Goal: Navigation & Orientation: Locate item on page

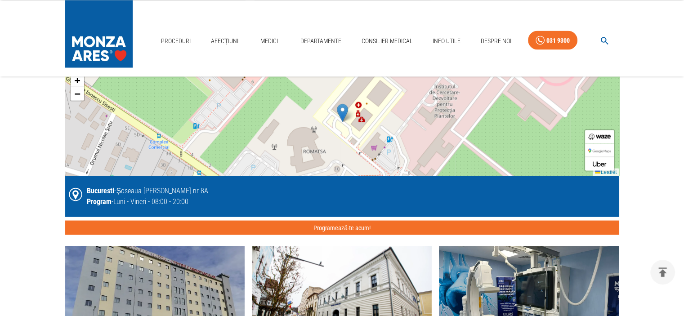
scroll to position [1619, 0]
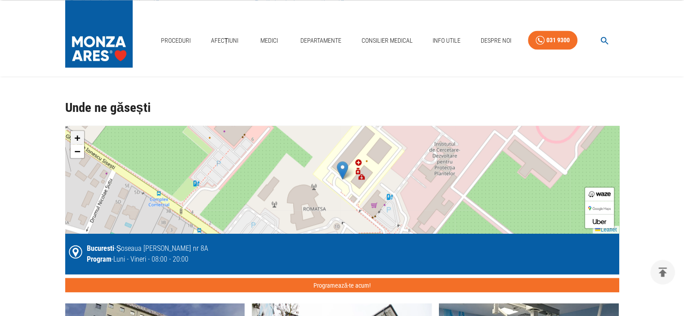
click at [77, 133] on span "+" at bounding box center [77, 137] width 6 height 11
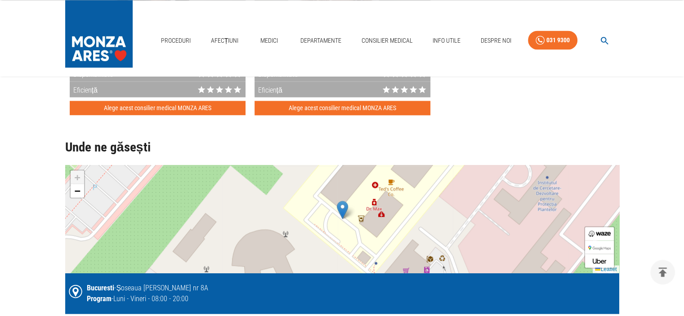
scroll to position [1574, 0]
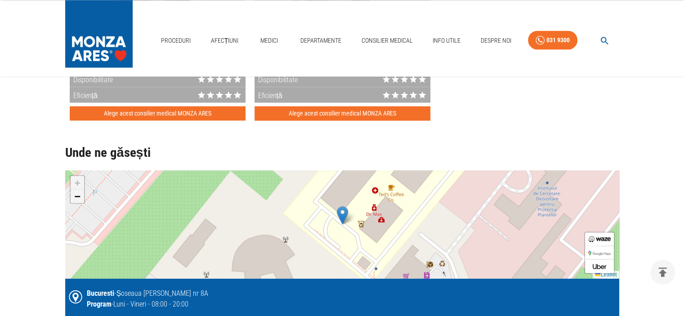
click at [81, 196] on link "−" at bounding box center [77, 195] width 13 height 13
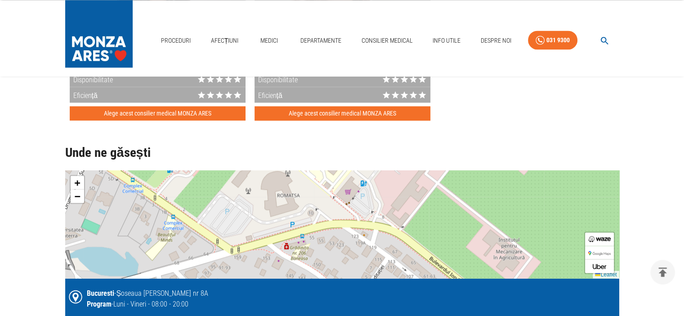
drag, startPoint x: 342, startPoint y: 245, endPoint x: 316, endPoint y: 187, distance: 64.0
click at [316, 187] on div "+ − Leaflet" at bounding box center [342, 224] width 554 height 108
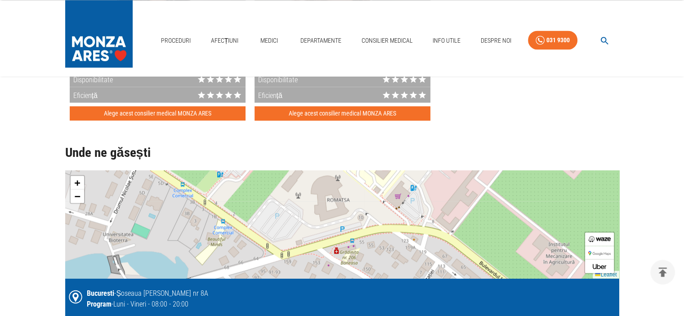
drag, startPoint x: 348, startPoint y: 247, endPoint x: 402, endPoint y: 259, distance: 54.7
click at [401, 255] on div "+ − Leaflet" at bounding box center [342, 224] width 554 height 108
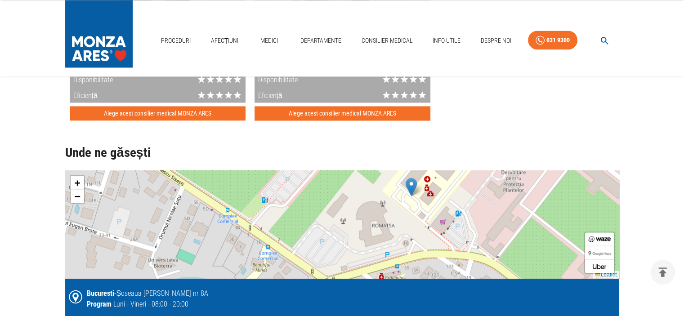
drag, startPoint x: 285, startPoint y: 233, endPoint x: 355, endPoint y: 259, distance: 75.3
click at [356, 261] on div "+ − Leaflet" at bounding box center [342, 224] width 554 height 108
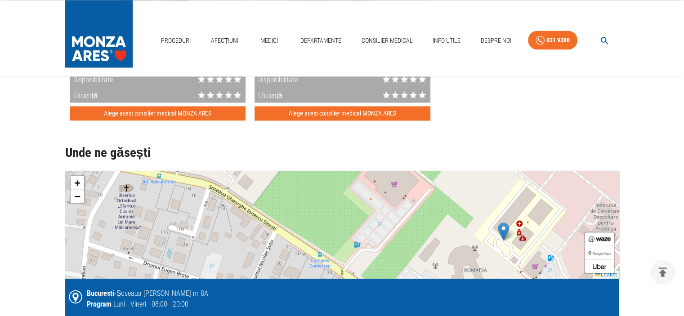
drag, startPoint x: 205, startPoint y: 224, endPoint x: 268, endPoint y: 262, distance: 73.7
click at [268, 262] on div "+ − Leaflet" at bounding box center [342, 224] width 554 height 108
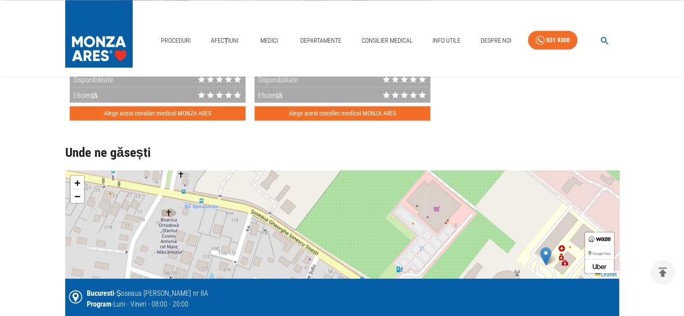
drag, startPoint x: 220, startPoint y: 234, endPoint x: 261, endPoint y: 258, distance: 47.6
click at [261, 258] on div "+ − Leaflet" at bounding box center [342, 224] width 554 height 108
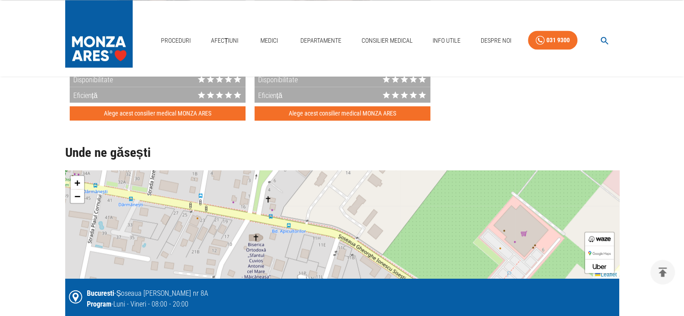
drag, startPoint x: 215, startPoint y: 232, endPoint x: 304, endPoint y: 257, distance: 92.4
click at [306, 257] on div "+ − Leaflet" at bounding box center [342, 224] width 554 height 108
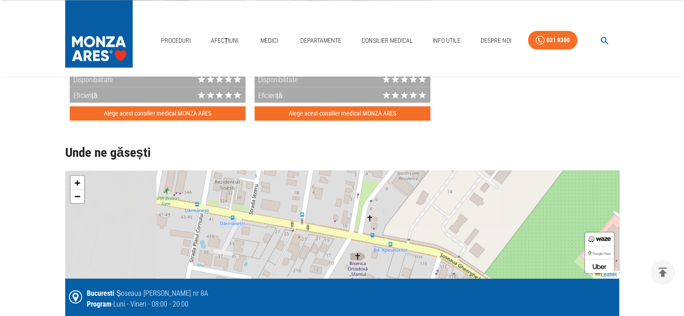
drag, startPoint x: 236, startPoint y: 238, endPoint x: 338, endPoint y: 257, distance: 103.9
click at [338, 257] on div "+ − Leaflet" at bounding box center [342, 224] width 554 height 108
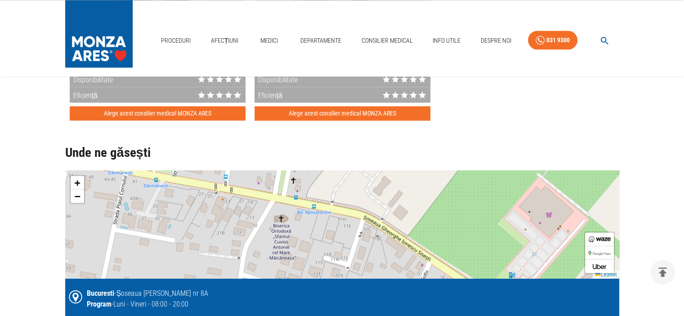
drag, startPoint x: 423, startPoint y: 260, endPoint x: 326, endPoint y: 217, distance: 106.3
click at [326, 216] on div "+ − Leaflet" at bounding box center [342, 224] width 554 height 108
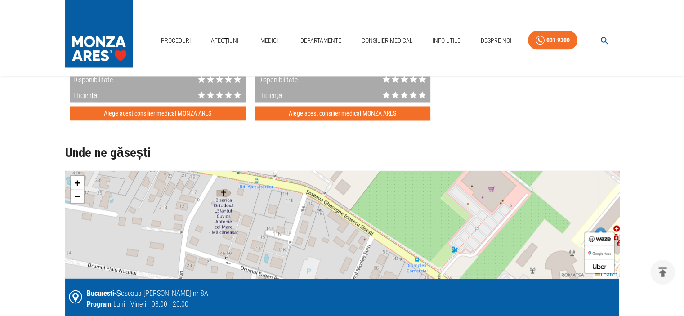
drag, startPoint x: 402, startPoint y: 243, endPoint x: 300, endPoint y: 197, distance: 112.2
click at [300, 197] on div "+ − Leaflet" at bounding box center [342, 224] width 554 height 108
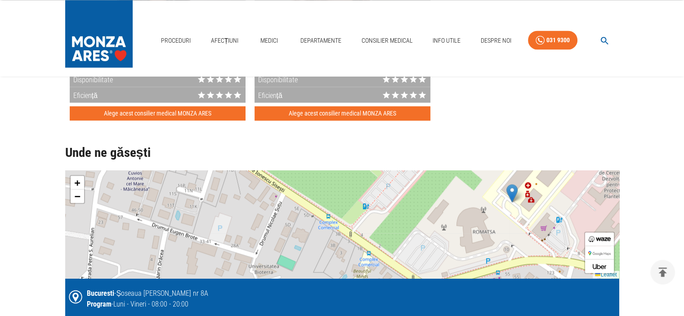
drag, startPoint x: 399, startPoint y: 239, endPoint x: 309, endPoint y: 191, distance: 101.8
click at [326, 196] on div "+ − Leaflet" at bounding box center [342, 224] width 554 height 108
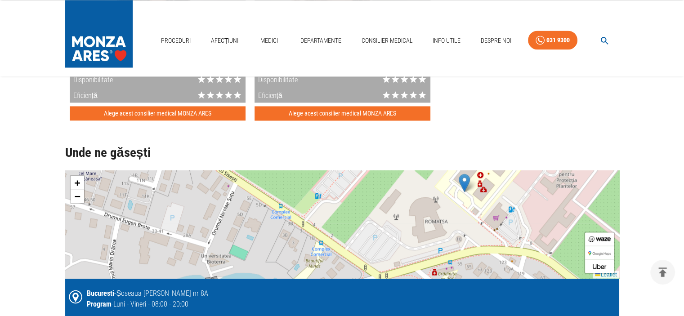
drag, startPoint x: 381, startPoint y: 210, endPoint x: 425, endPoint y: 259, distance: 65.6
click at [425, 260] on div "+ − Leaflet" at bounding box center [342, 224] width 554 height 108
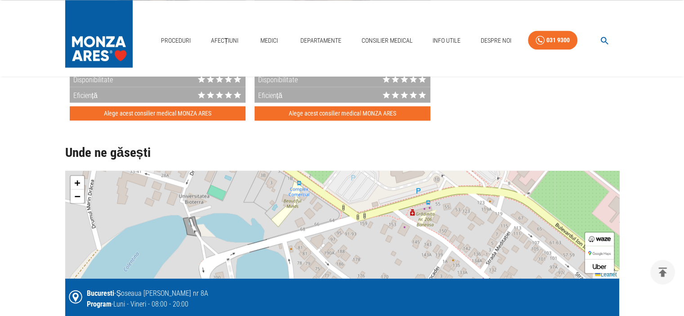
drag, startPoint x: 312, startPoint y: 255, endPoint x: 262, endPoint y: 172, distance: 96.4
click at [262, 172] on div "+ − Leaflet" at bounding box center [342, 224] width 554 height 108
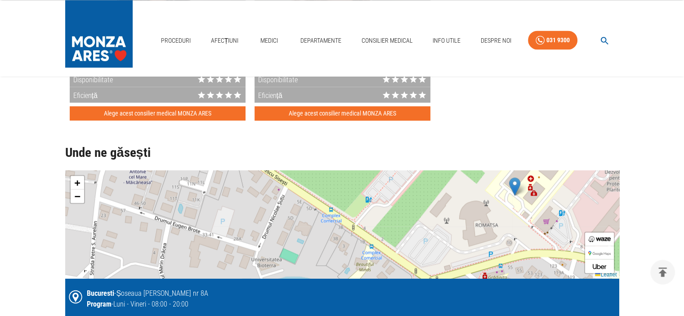
drag, startPoint x: 287, startPoint y: 199, endPoint x: 363, endPoint y: 262, distance: 98.4
click at [363, 264] on div "+ − Leaflet" at bounding box center [342, 224] width 554 height 108
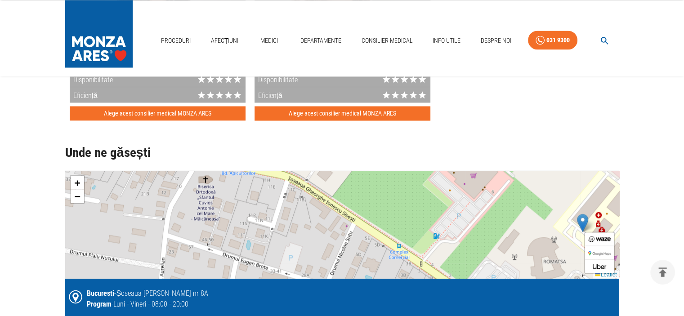
drag, startPoint x: 339, startPoint y: 242, endPoint x: 385, endPoint y: 264, distance: 51.1
click at [385, 264] on div "+ − Leaflet" at bounding box center [342, 224] width 554 height 108
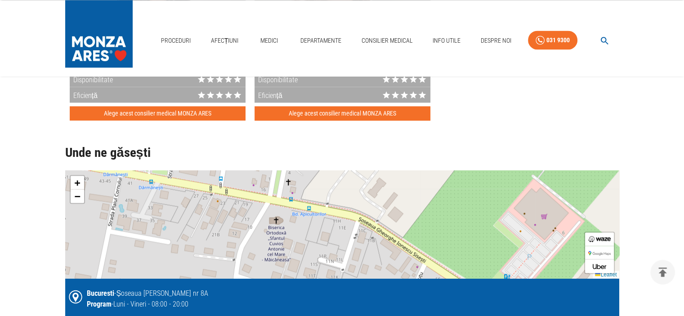
drag, startPoint x: 323, startPoint y: 220, endPoint x: 388, endPoint y: 257, distance: 74.5
click at [388, 256] on div "+ − Leaflet" at bounding box center [342, 224] width 554 height 108
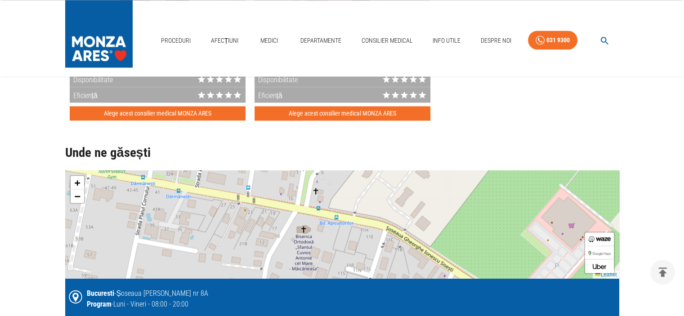
drag, startPoint x: 322, startPoint y: 231, endPoint x: 387, endPoint y: 251, distance: 68.3
click at [387, 251] on div "+ − Leaflet" at bounding box center [342, 224] width 554 height 108
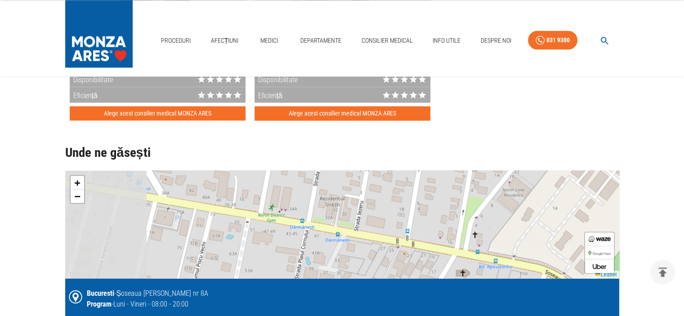
drag, startPoint x: 229, startPoint y: 213, endPoint x: 340, endPoint y: 246, distance: 115.4
click at [340, 246] on div "+ − Leaflet" at bounding box center [342, 224] width 554 height 108
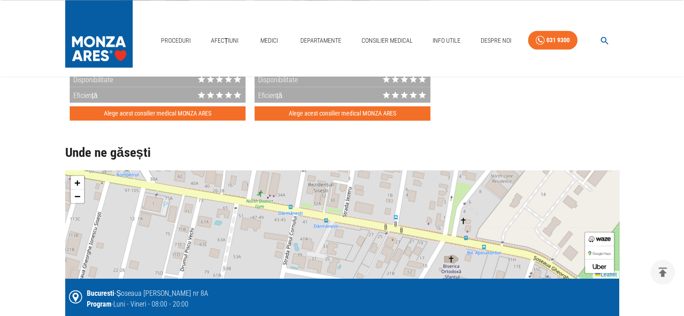
drag, startPoint x: 432, startPoint y: 244, endPoint x: 410, endPoint y: 212, distance: 38.4
click at [415, 224] on div "+ − Leaflet" at bounding box center [342, 224] width 554 height 108
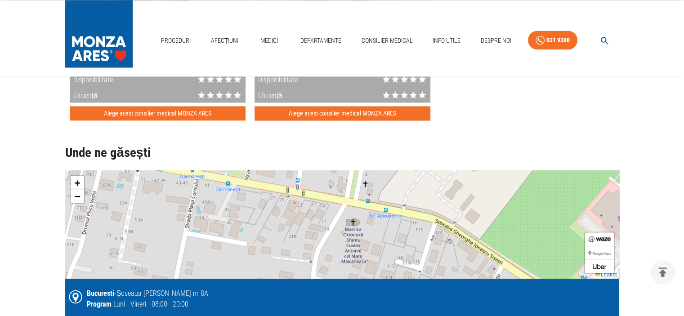
drag, startPoint x: 443, startPoint y: 247, endPoint x: 319, endPoint y: 203, distance: 131.0
click at [328, 204] on div "+ − Leaflet" at bounding box center [342, 224] width 554 height 108
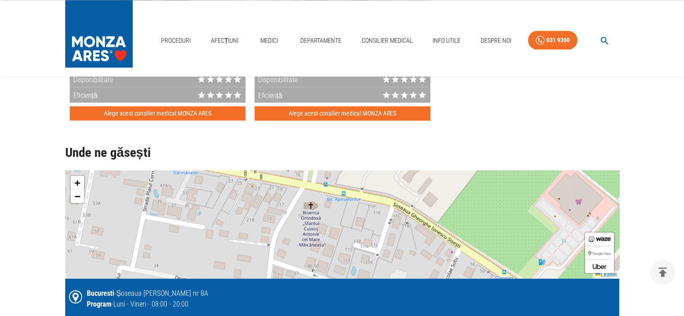
drag, startPoint x: 417, startPoint y: 242, endPoint x: 337, endPoint y: 203, distance: 88.5
click at [338, 203] on div "+ − Leaflet" at bounding box center [342, 224] width 554 height 108
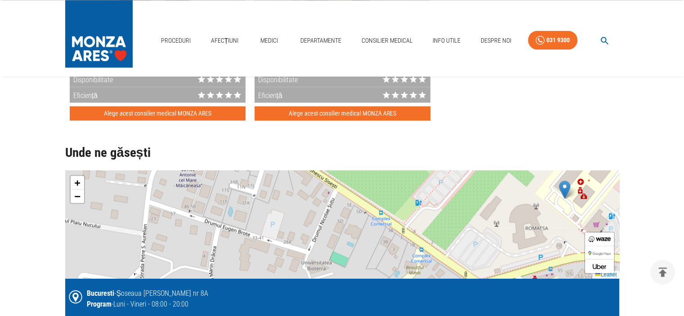
drag, startPoint x: 345, startPoint y: 228, endPoint x: 303, endPoint y: 209, distance: 46.1
click at [303, 209] on div "+ − Leaflet" at bounding box center [342, 224] width 554 height 108
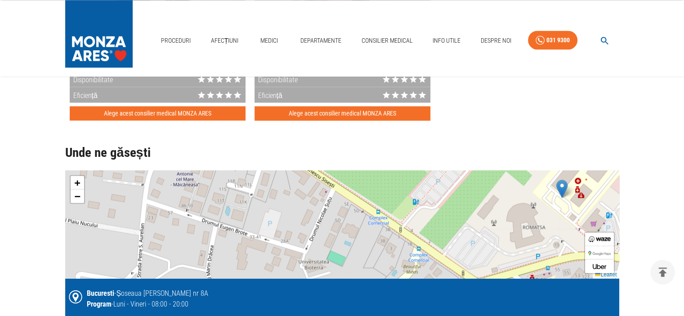
drag, startPoint x: 371, startPoint y: 239, endPoint x: 317, endPoint y: 212, distance: 60.3
click at [319, 213] on div "+ − Leaflet" at bounding box center [342, 224] width 554 height 108
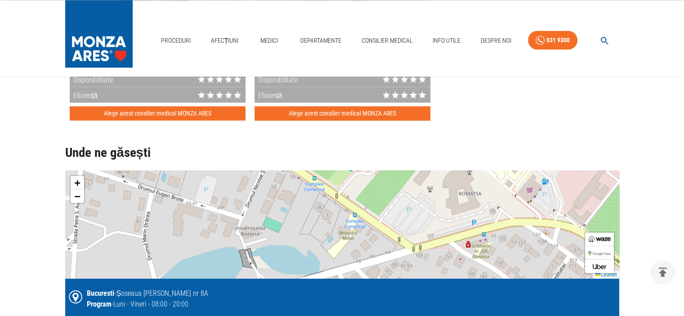
drag, startPoint x: 374, startPoint y: 245, endPoint x: 330, endPoint y: 221, distance: 50.5
click at [330, 221] on div "+ − Leaflet" at bounding box center [342, 224] width 554 height 108
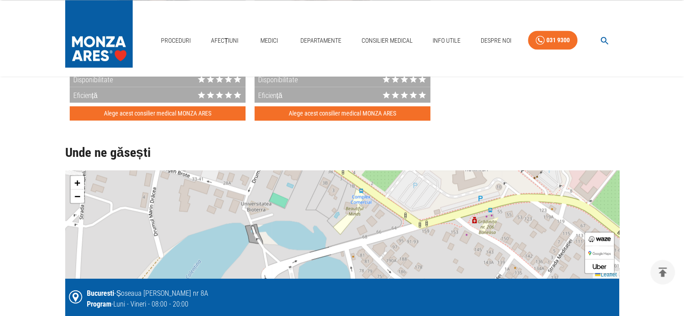
drag, startPoint x: 337, startPoint y: 225, endPoint x: 396, endPoint y: 209, distance: 61.0
click at [396, 209] on div "+ − Leaflet" at bounding box center [342, 224] width 554 height 108
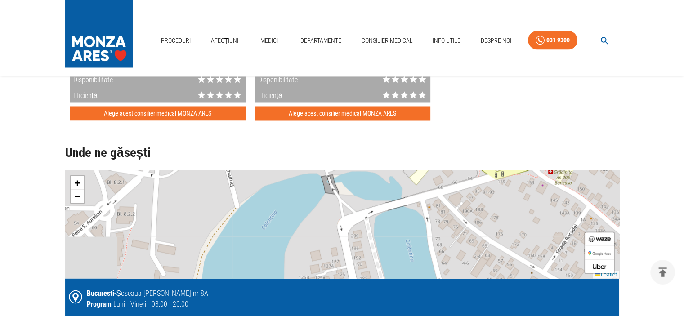
drag, startPoint x: 343, startPoint y: 242, endPoint x: 412, endPoint y: 196, distance: 83.3
click at [412, 196] on div "+ − Leaflet" at bounding box center [342, 224] width 554 height 108
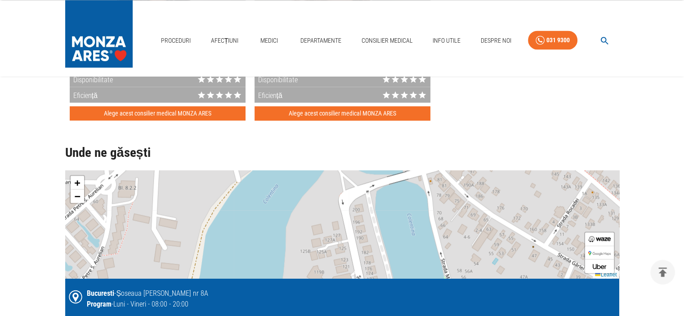
drag, startPoint x: 401, startPoint y: 235, endPoint x: 381, endPoint y: 197, distance: 42.5
click at [384, 195] on div "+ − Leaflet" at bounding box center [342, 224] width 554 height 108
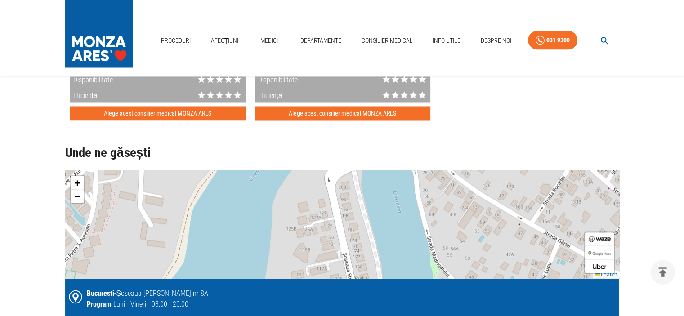
drag, startPoint x: 396, startPoint y: 237, endPoint x: 368, endPoint y: 196, distance: 49.8
click at [368, 196] on div "+ − Leaflet" at bounding box center [342, 224] width 554 height 108
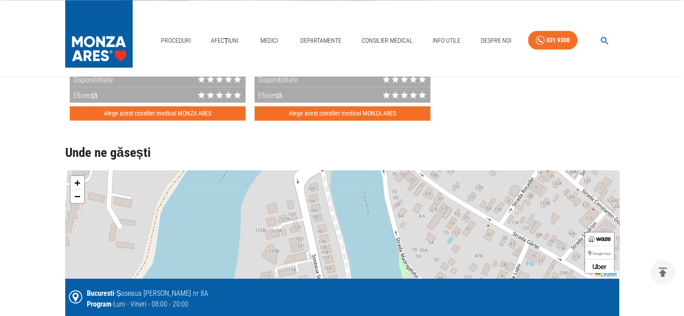
drag, startPoint x: 382, startPoint y: 211, endPoint x: 378, endPoint y: 259, distance: 47.9
click at [378, 260] on div "+ − Leaflet" at bounding box center [342, 224] width 554 height 108
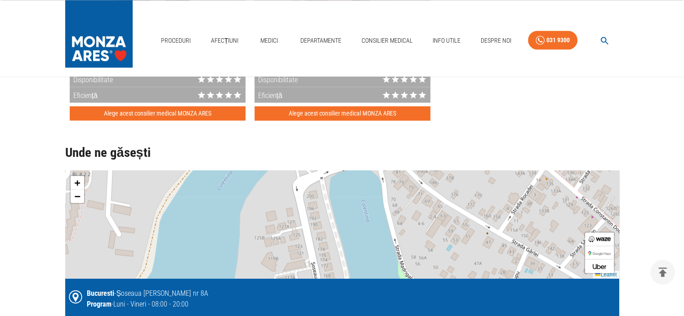
drag, startPoint x: 366, startPoint y: 225, endPoint x: 365, endPoint y: 258, distance: 32.9
click at [365, 258] on div "+ − Leaflet" at bounding box center [342, 224] width 554 height 108
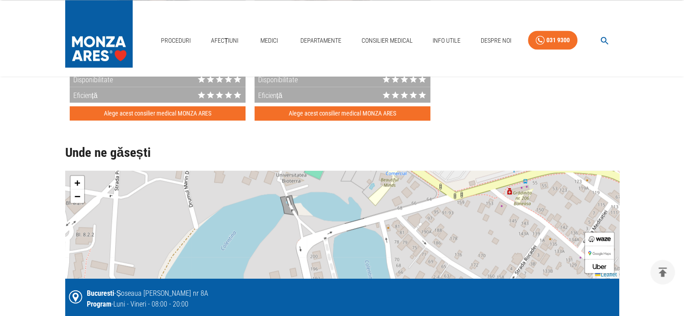
drag, startPoint x: 363, startPoint y: 230, endPoint x: 368, endPoint y: 260, distance: 31.0
click at [367, 262] on div "+ − Leaflet" at bounding box center [342, 224] width 554 height 108
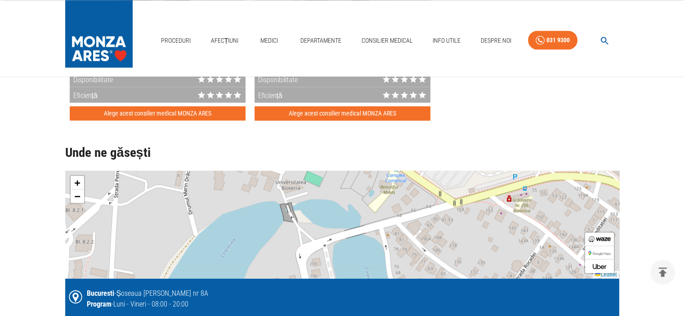
drag, startPoint x: 370, startPoint y: 242, endPoint x: 371, endPoint y: 257, distance: 15.3
click at [371, 257] on div "+ − Leaflet" at bounding box center [342, 224] width 554 height 108
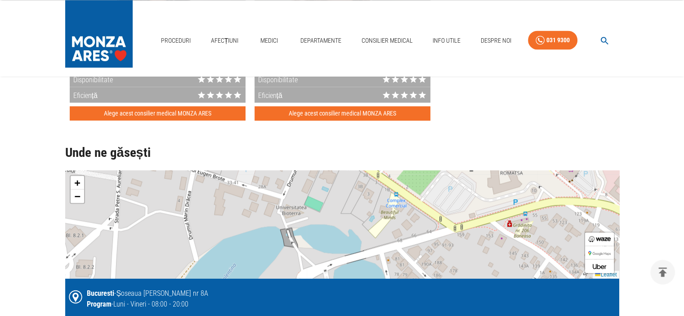
drag, startPoint x: 373, startPoint y: 244, endPoint x: 374, endPoint y: 259, distance: 14.9
click at [373, 260] on div "+ − Leaflet" at bounding box center [342, 224] width 554 height 108
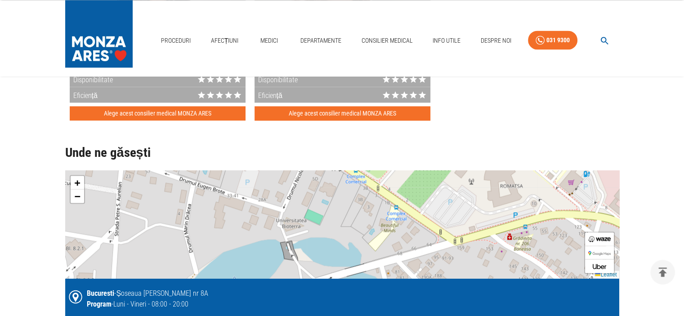
drag, startPoint x: 367, startPoint y: 238, endPoint x: 367, endPoint y: 250, distance: 12.1
click at [367, 250] on div "+ − Leaflet" at bounding box center [342, 224] width 554 height 108
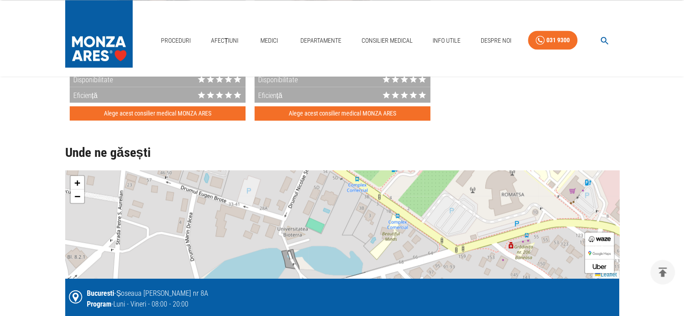
drag, startPoint x: 328, startPoint y: 219, endPoint x: 341, endPoint y: 260, distance: 42.8
click at [341, 260] on div "+ − Leaflet" at bounding box center [342, 224] width 554 height 108
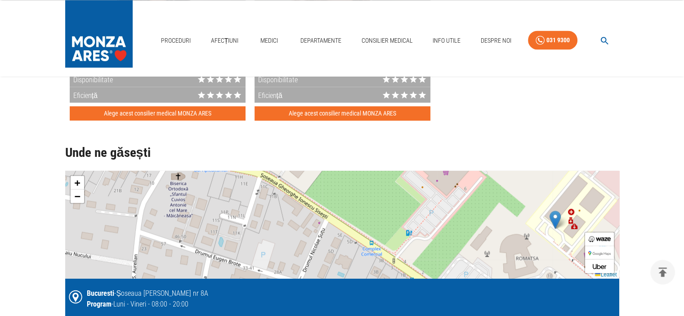
drag, startPoint x: 344, startPoint y: 236, endPoint x: 347, endPoint y: 262, distance: 26.3
click at [347, 262] on div "+ − Leaflet" at bounding box center [342, 224] width 554 height 108
drag, startPoint x: 334, startPoint y: 235, endPoint x: 338, endPoint y: 252, distance: 17.1
click at [338, 252] on div "+ − Leaflet" at bounding box center [342, 224] width 554 height 108
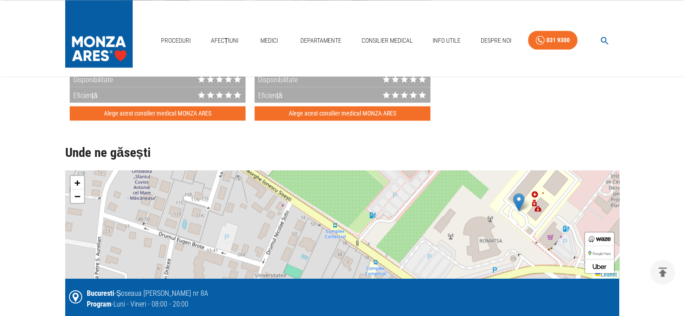
drag, startPoint x: 298, startPoint y: 264, endPoint x: 229, endPoint y: 215, distance: 84.0
click at [229, 215] on div "+ − Leaflet" at bounding box center [342, 224] width 554 height 108
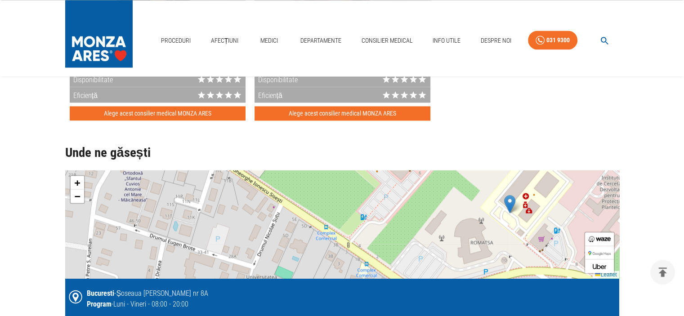
drag, startPoint x: 308, startPoint y: 248, endPoint x: 315, endPoint y: 255, distance: 10.2
click at [315, 255] on div "+ − Leaflet" at bounding box center [342, 224] width 554 height 108
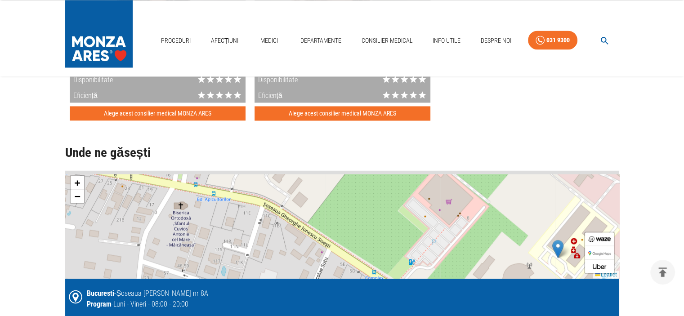
drag, startPoint x: 327, startPoint y: 269, endPoint x: 333, endPoint y: 273, distance: 7.7
click at [333, 273] on div "+ − Leaflet" at bounding box center [342, 224] width 554 height 108
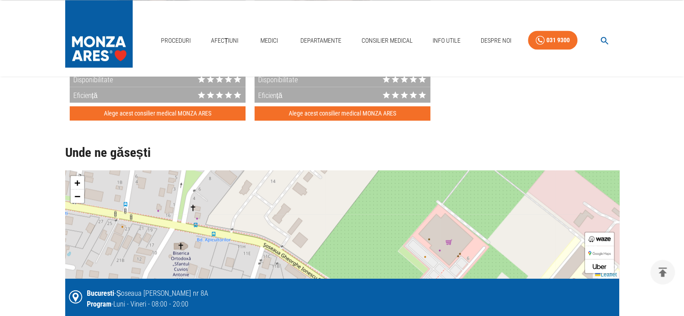
drag, startPoint x: 295, startPoint y: 236, endPoint x: 295, endPoint y: 277, distance: 40.9
click at [295, 277] on div "+ − Leaflet Bucuresti - Șoseaua [PERSON_NAME] Sisești nr 8A Program - Luni - Vi…" at bounding box center [342, 253] width 554 height 167
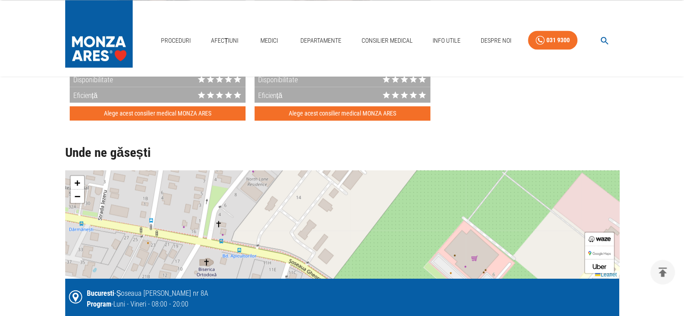
drag, startPoint x: 296, startPoint y: 245, endPoint x: 326, endPoint y: 260, distance: 34.4
click at [326, 260] on div "+ − Leaflet" at bounding box center [342, 224] width 554 height 108
